Goal: Task Accomplishment & Management: Use online tool/utility

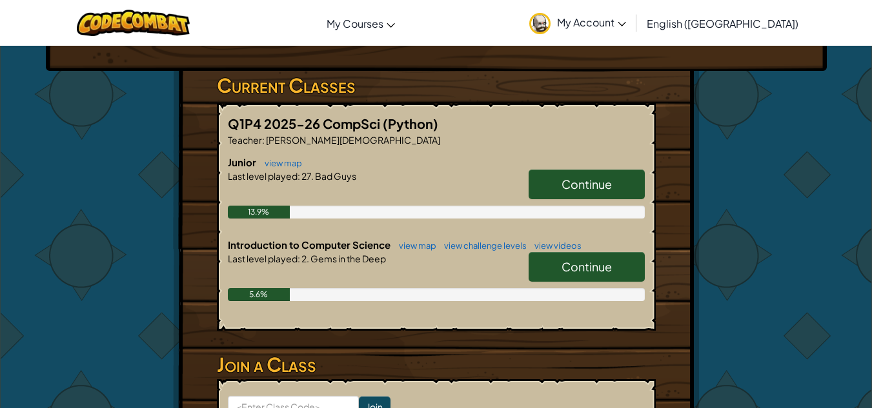
scroll to position [258, 0]
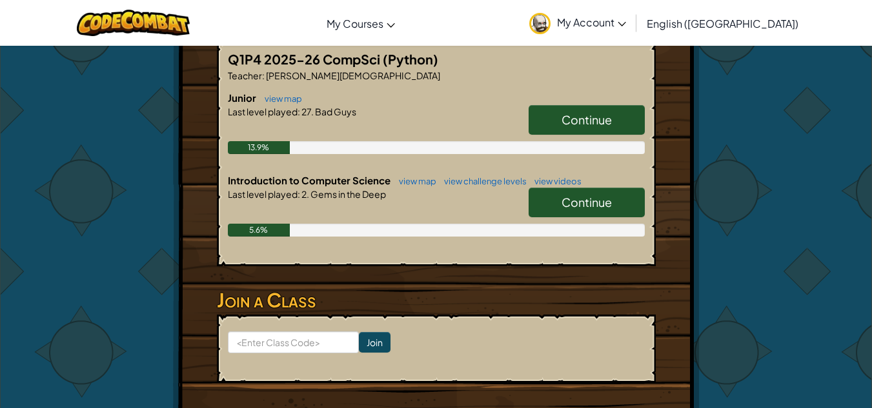
click at [572, 134] on link "Continue" at bounding box center [586, 120] width 116 height 30
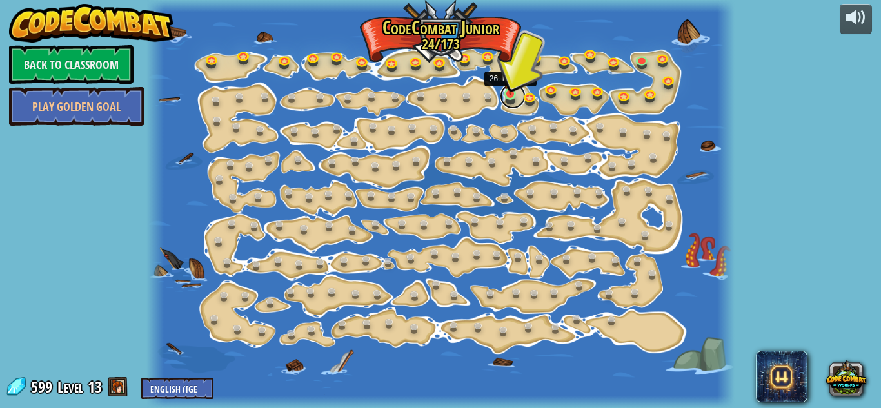
click at [511, 98] on link at bounding box center [513, 96] width 26 height 26
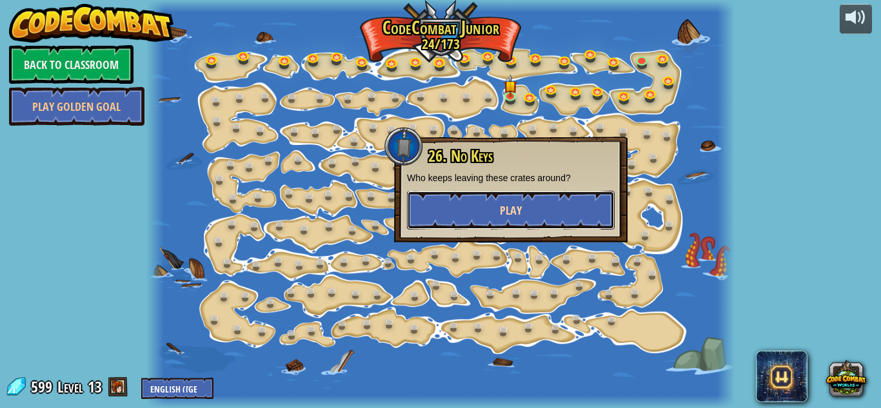
click at [516, 214] on span "Play" at bounding box center [511, 211] width 22 height 16
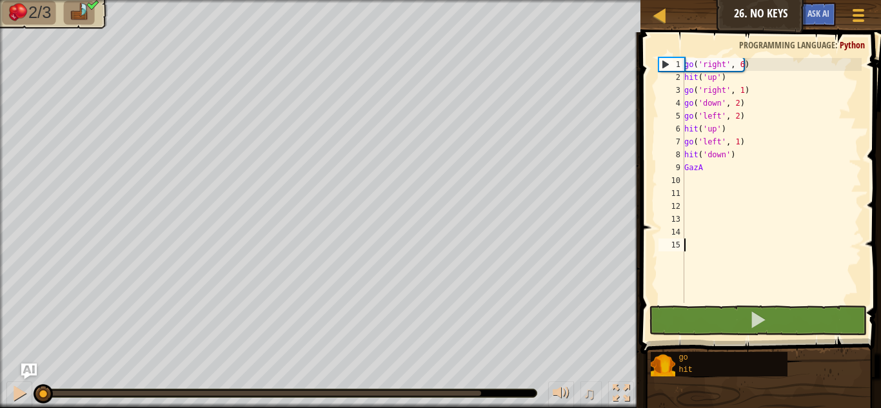
click at [496, 399] on div "2/3 ♫ Kindling Elemental" at bounding box center [440, 204] width 881 height 408
